Goal: Check status

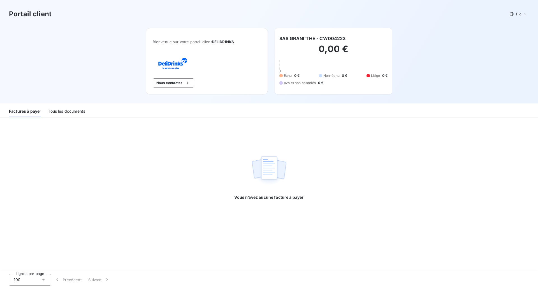
click at [66, 111] on div "Tous les documents" at bounding box center [66, 111] width 37 height 12
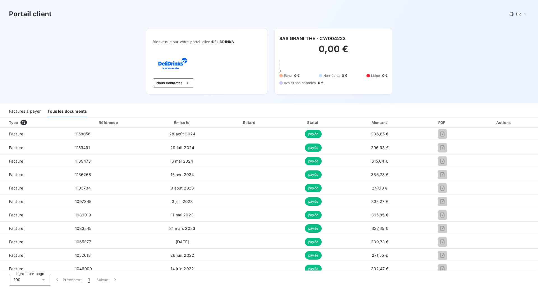
click at [33, 113] on div "Factures à payer" at bounding box center [25, 111] width 32 height 12
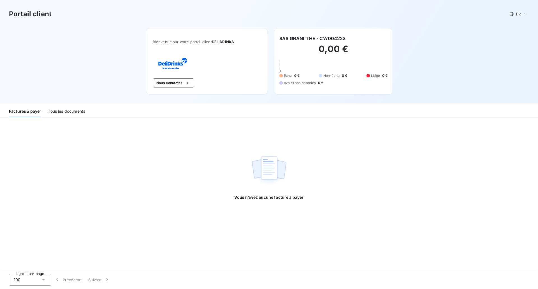
click at [63, 113] on div "Tous les documents" at bounding box center [66, 111] width 37 height 12
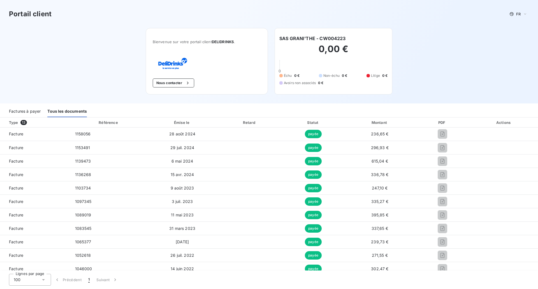
click at [31, 113] on div "Factures à payer" at bounding box center [25, 111] width 32 height 12
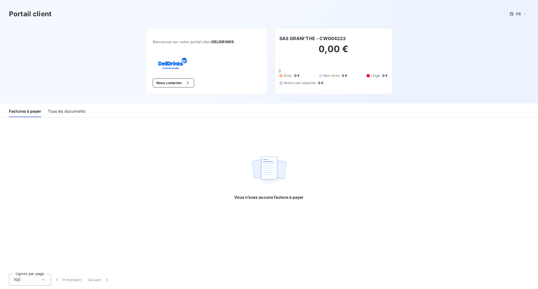
click at [61, 111] on div "Tous les documents" at bounding box center [66, 111] width 37 height 12
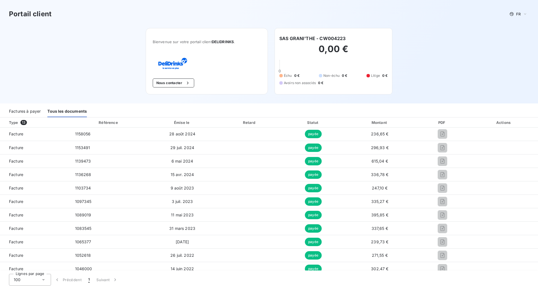
click at [25, 112] on div "Factures à payer" at bounding box center [25, 111] width 32 height 12
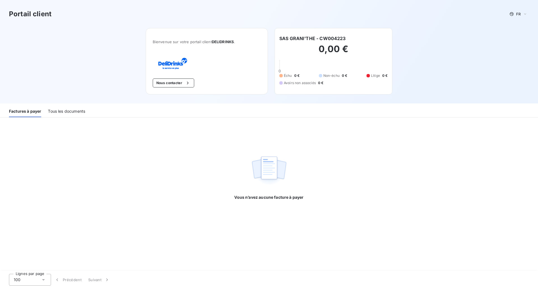
click at [69, 108] on div "Tous les documents" at bounding box center [66, 111] width 37 height 12
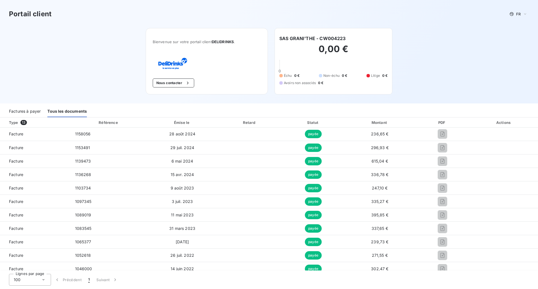
click at [25, 112] on div "Factures à payer" at bounding box center [25, 111] width 32 height 12
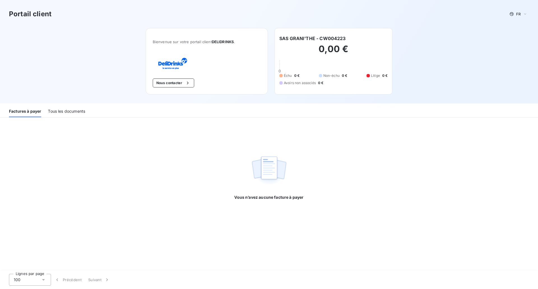
click at [71, 112] on div "Tous les documents" at bounding box center [66, 111] width 37 height 12
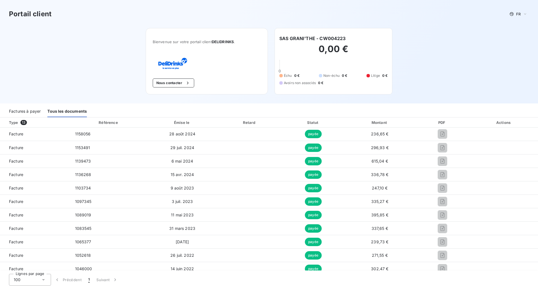
click at [31, 111] on div "Factures à payer" at bounding box center [25, 111] width 32 height 12
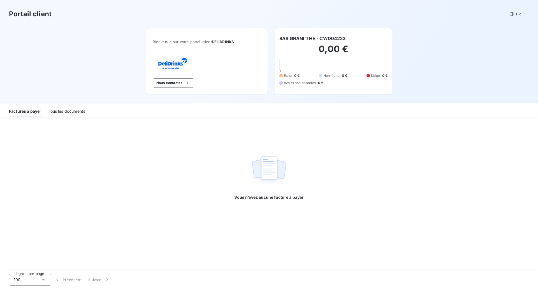
click at [63, 113] on div "Tous les documents" at bounding box center [66, 111] width 37 height 12
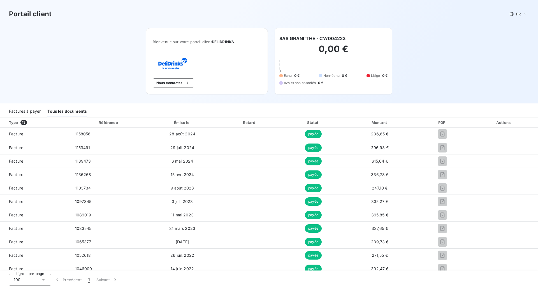
drag, startPoint x: 36, startPoint y: 112, endPoint x: 80, endPoint y: 111, distance: 44.5
click at [37, 112] on div "Factures à payer" at bounding box center [25, 111] width 32 height 12
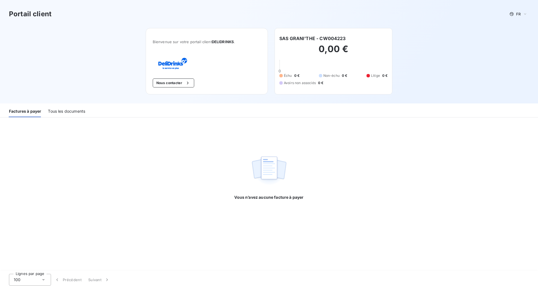
drag, startPoint x: 74, startPoint y: 113, endPoint x: 70, endPoint y: 113, distance: 4.2
click at [74, 113] on div "Tous les documents" at bounding box center [66, 111] width 37 height 12
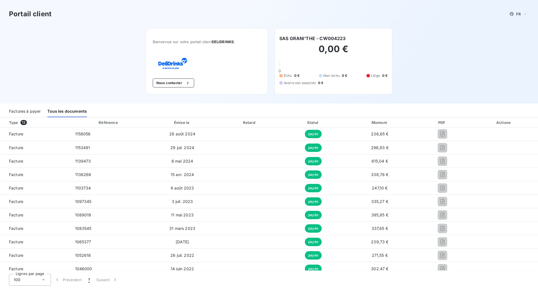
click at [44, 112] on div "Factures à payer Tous les documents" at bounding box center [269, 112] width 538 height 12
click at [34, 112] on div "Factures à payer" at bounding box center [25, 111] width 32 height 12
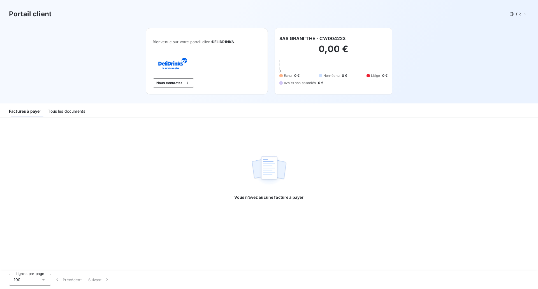
drag, startPoint x: 73, startPoint y: 110, endPoint x: 36, endPoint y: 111, distance: 37.0
click at [72, 110] on div "Tous les documents" at bounding box center [66, 111] width 37 height 12
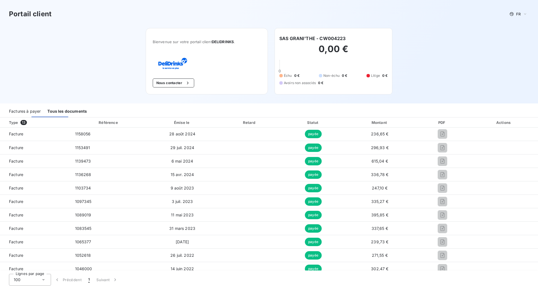
drag, startPoint x: 35, startPoint y: 111, endPoint x: 69, endPoint y: 110, distance: 34.2
click at [35, 111] on div "Factures à payer" at bounding box center [25, 111] width 32 height 12
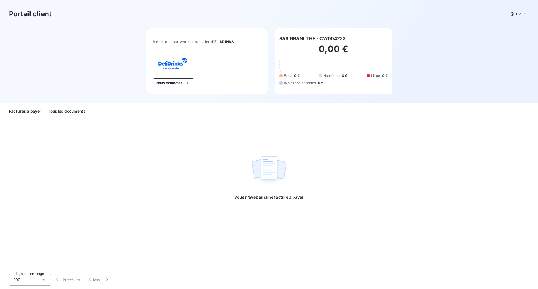
click at [82, 109] on div "Tous les documents" at bounding box center [66, 111] width 37 height 12
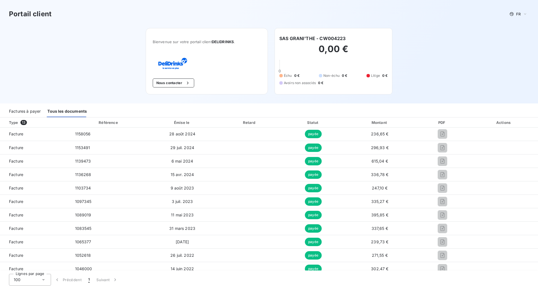
drag, startPoint x: 31, startPoint y: 109, endPoint x: 48, endPoint y: 109, distance: 17.9
click at [36, 109] on div "Factures à payer" at bounding box center [25, 111] width 32 height 12
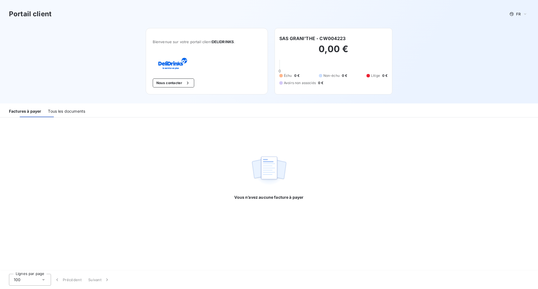
click at [89, 109] on div "Factures à payer Tous les documents" at bounding box center [269, 112] width 538 height 12
